Goal: Task Accomplishment & Management: Use online tool/utility

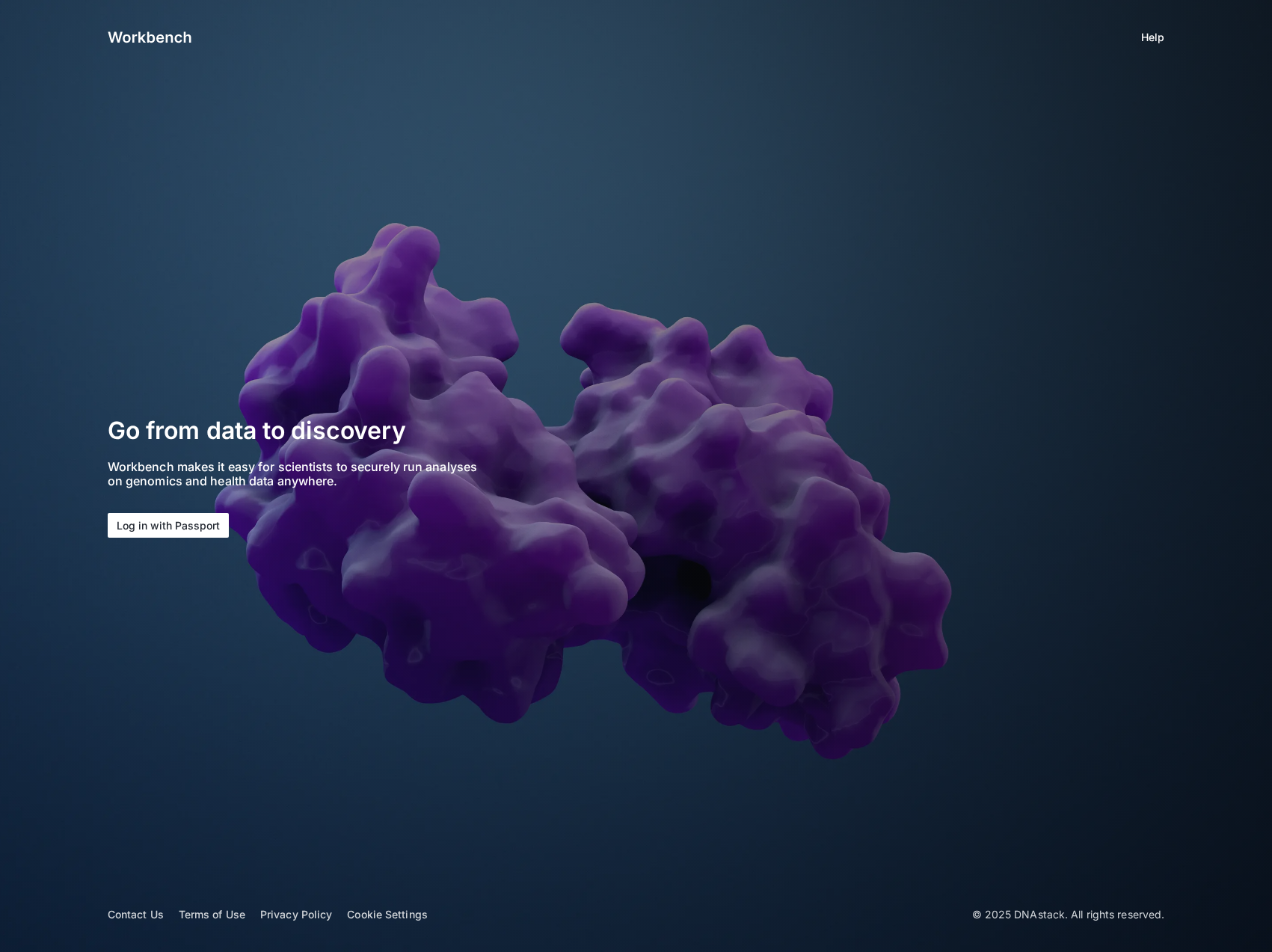
click at [182, 520] on button "Log in with Passport" at bounding box center [168, 525] width 121 height 25
click at [166, 527] on button "Log in with Passport" at bounding box center [168, 525] width 121 height 25
